Goal: Information Seeking & Learning: Understand process/instructions

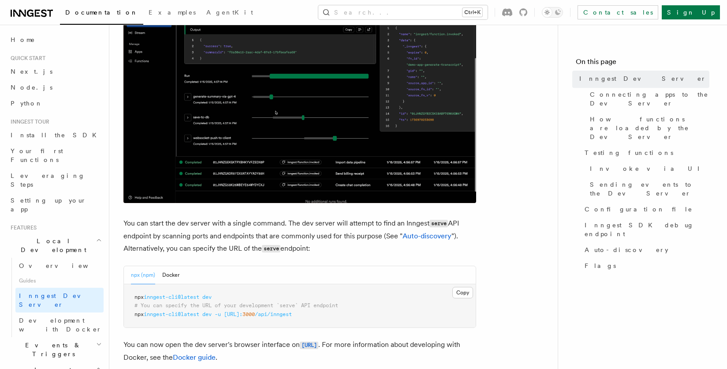
scroll to position [353, 0]
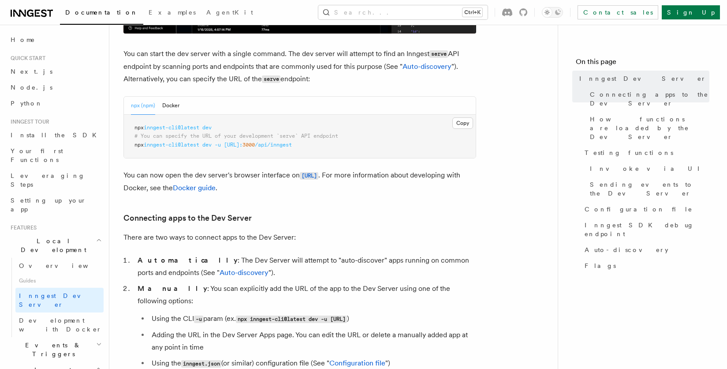
click at [191, 131] on pre "npx inngest-cli@latest dev # You can specify the URL of your development `serve…" at bounding box center [300, 137] width 352 height 44
click at [188, 130] on span "inngest-cli@latest" at bounding box center [172, 127] width 56 height 6
click at [183, 130] on span "inngest-cli@latest" at bounding box center [172, 127] width 56 height 6
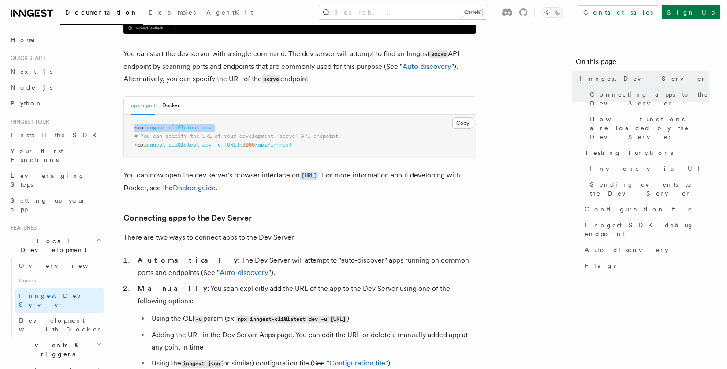
click at [183, 130] on span "inngest-cli@latest" at bounding box center [172, 127] width 56 height 6
copy code "npx inngest-cli@latest dev"
